Goal: Purchase product/service

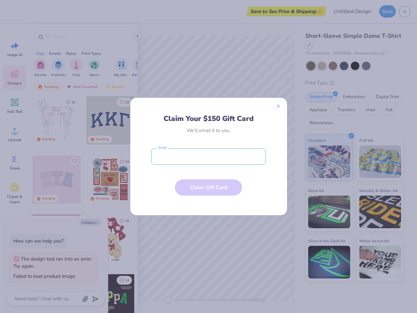
type textarea "x"
click at [209, 156] on input "email" at bounding box center [208, 156] width 115 height 16
click at [279, 106] on button "Close" at bounding box center [278, 106] width 11 height 11
